Goal: Find specific page/section: Find specific page/section

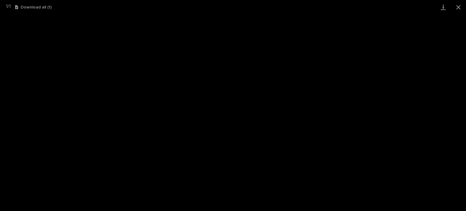
scroll to position [15, 0]
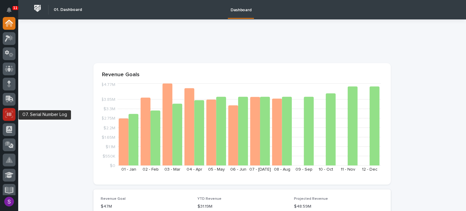
click at [9, 117] on icon at bounding box center [9, 114] width 8 height 7
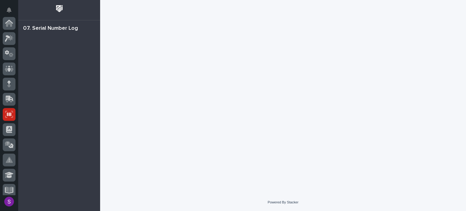
scroll to position [91, 0]
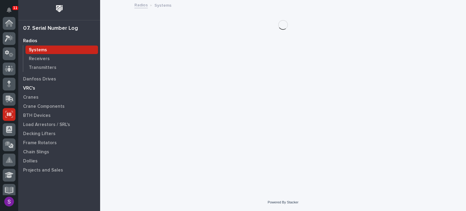
scroll to position [91, 0]
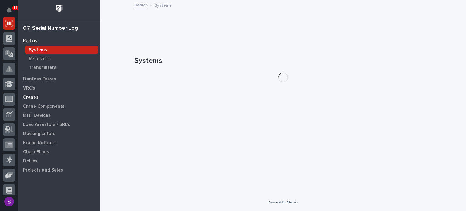
click at [43, 96] on div "Cranes" at bounding box center [59, 97] width 79 height 8
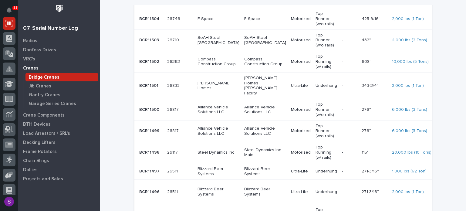
scroll to position [425, 0]
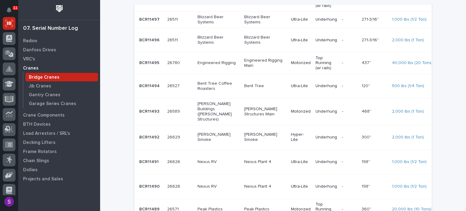
click at [435, 125] on td "09/08/2025" at bounding box center [451, 111] width 32 height 26
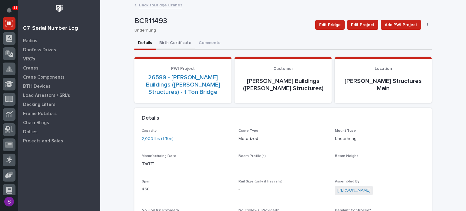
click at [184, 45] on button "Birth Certificate" at bounding box center [175, 43] width 39 height 13
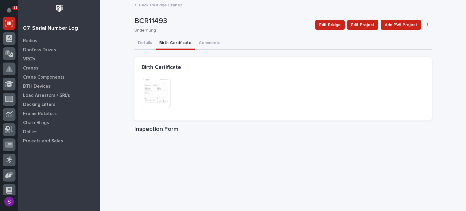
click at [168, 93] on img at bounding box center [156, 92] width 29 height 29
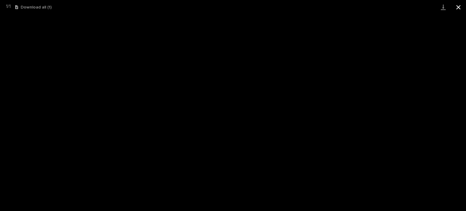
click at [465, 1] on button "Close gallery" at bounding box center [458, 7] width 15 height 14
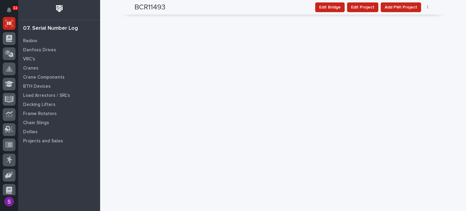
scroll to position [728, 0]
